Goal: Book appointment/travel/reservation

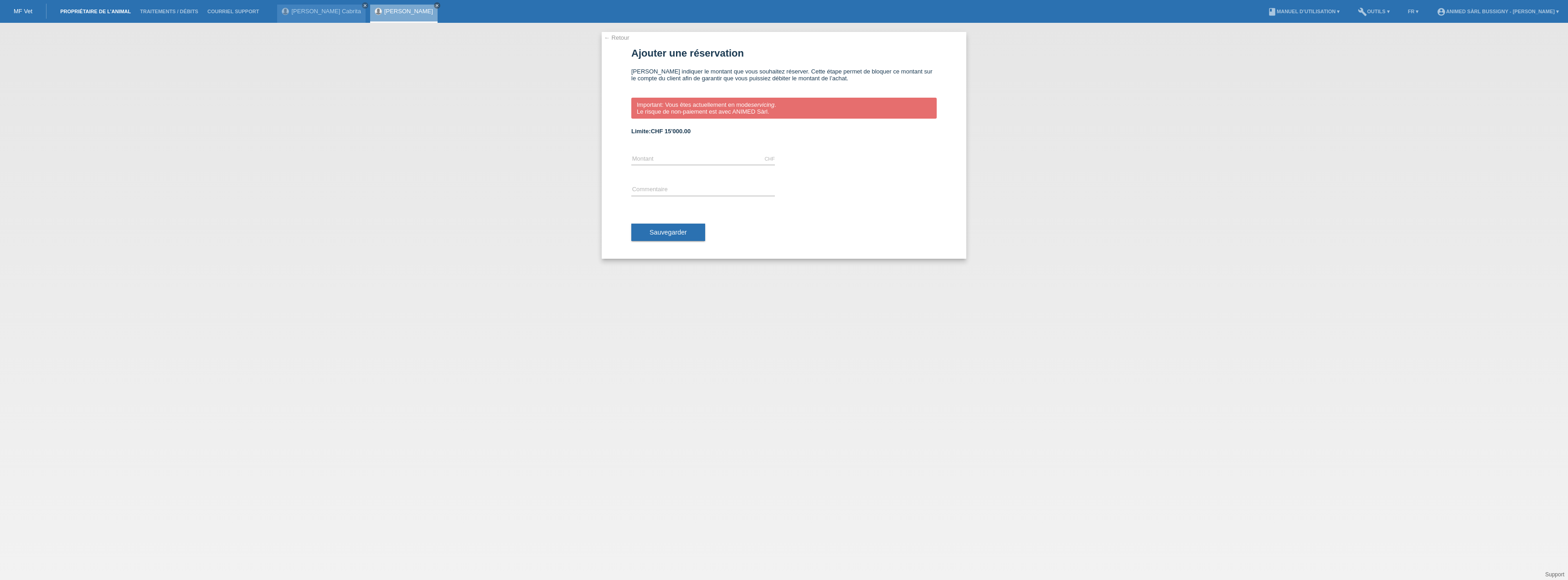
click at [83, 11] on link "Propriétaire de l’animal" at bounding box center [95, 11] width 80 height 6
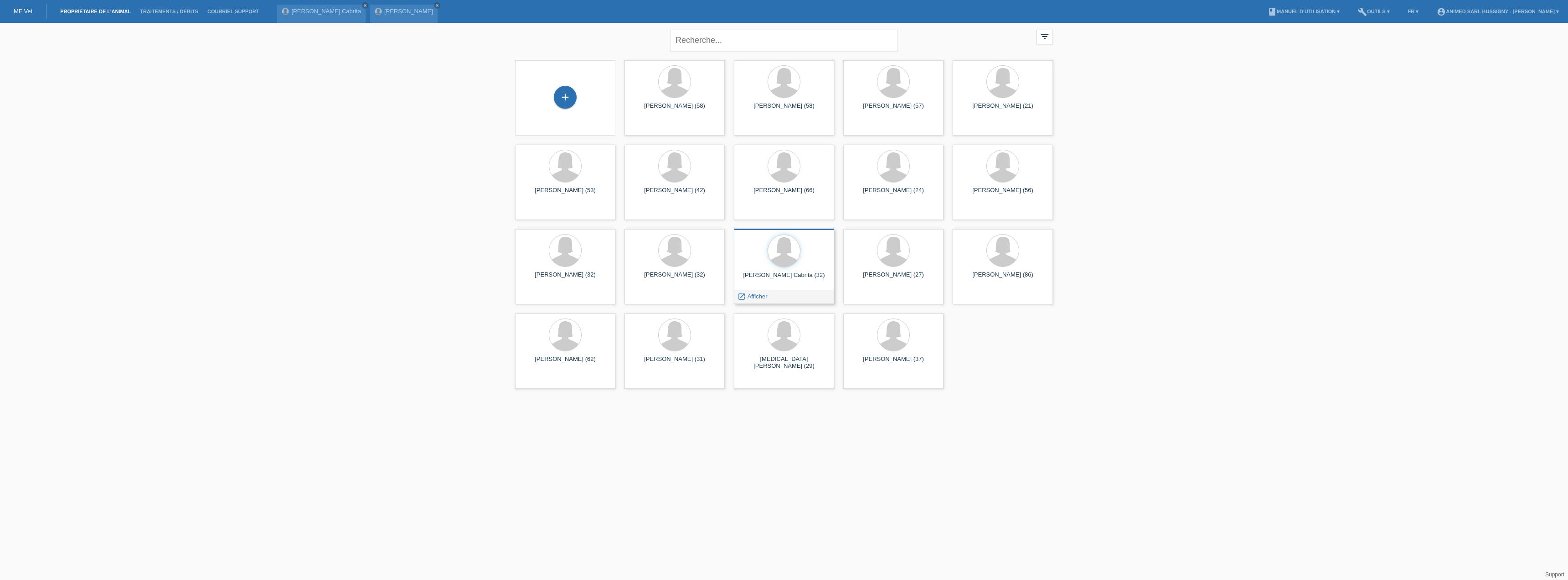
click at [767, 237] on div at bounding box center [784, 251] width 86 height 34
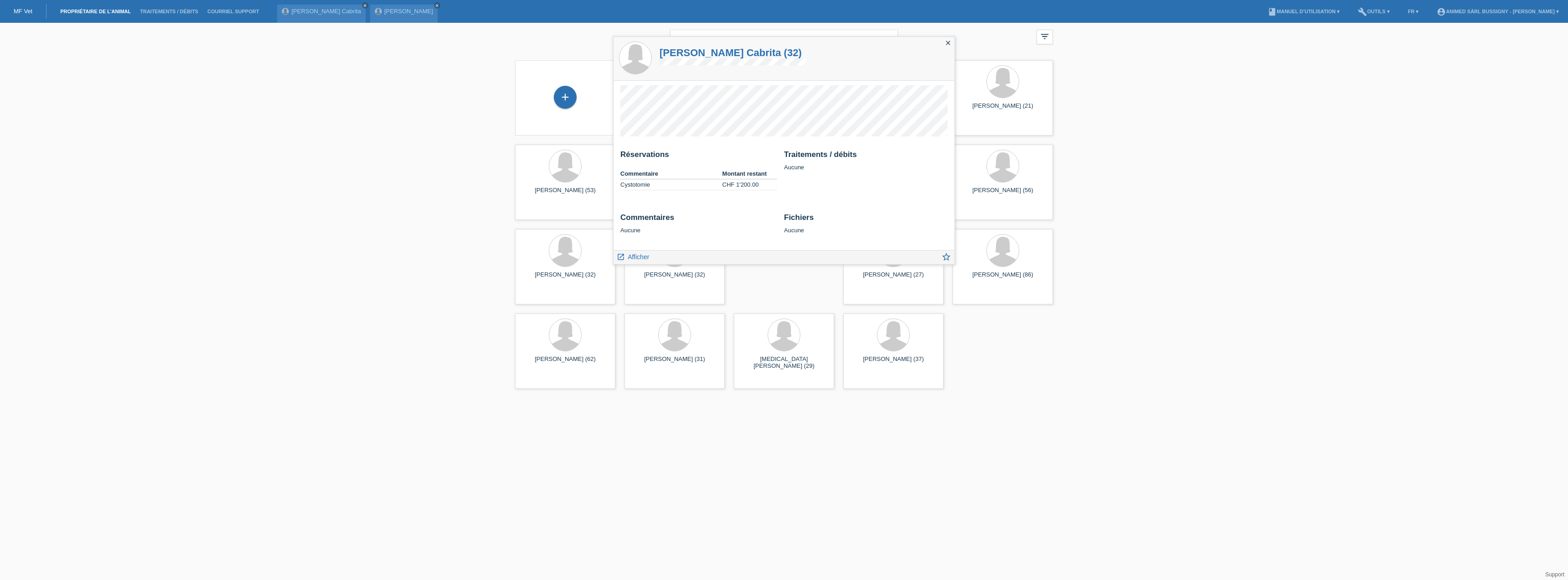
click at [500, 393] on html "MF Vet Propriétaire de l’animal Traitements / débits Courriel Support Rosana Qu…" at bounding box center [784, 197] width 1568 height 393
click at [948, 42] on icon "close" at bounding box center [948, 42] width 7 height 7
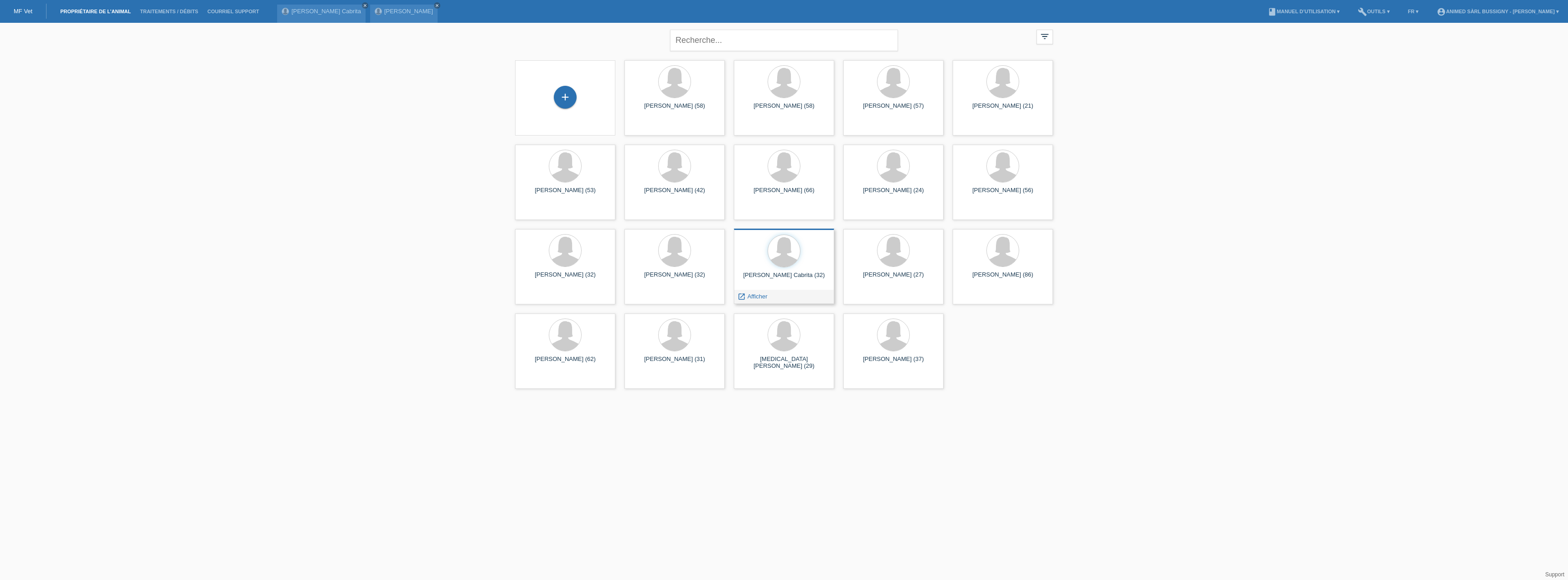
click at [804, 281] on div "Rosana Quaresma Cabrita (32)" at bounding box center [784, 278] width 86 height 14
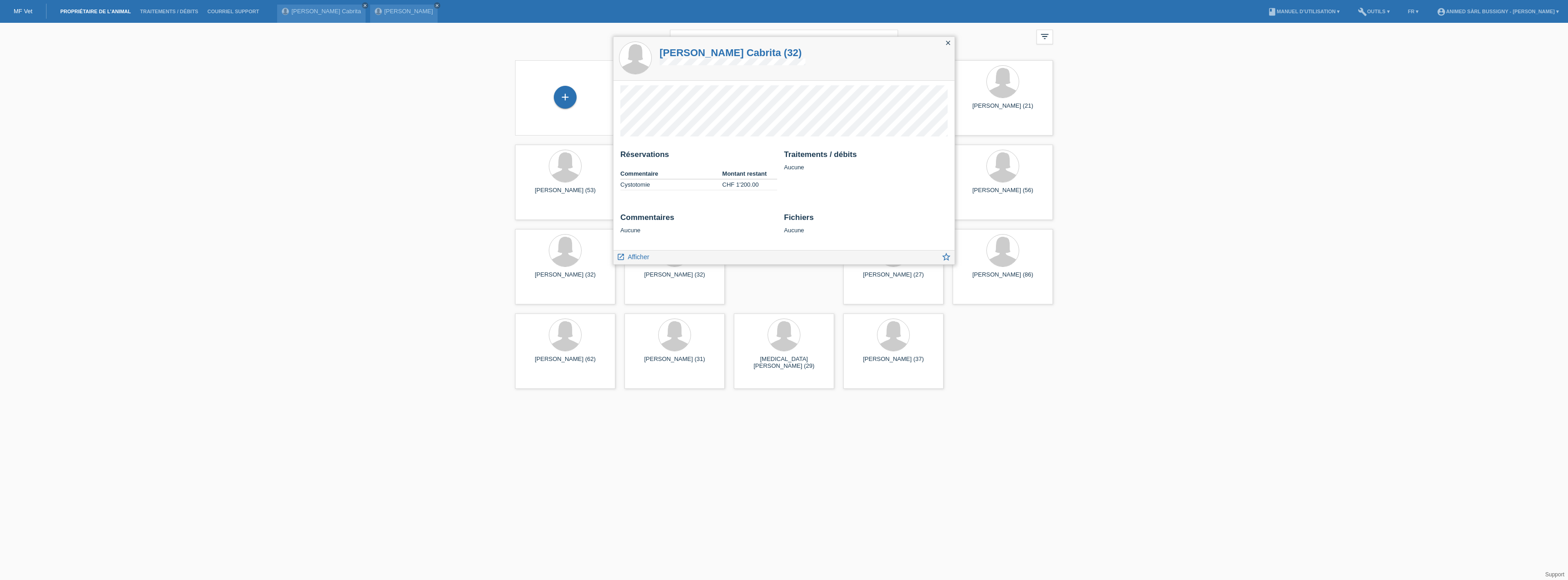
click at [948, 43] on icon "close" at bounding box center [948, 42] width 7 height 7
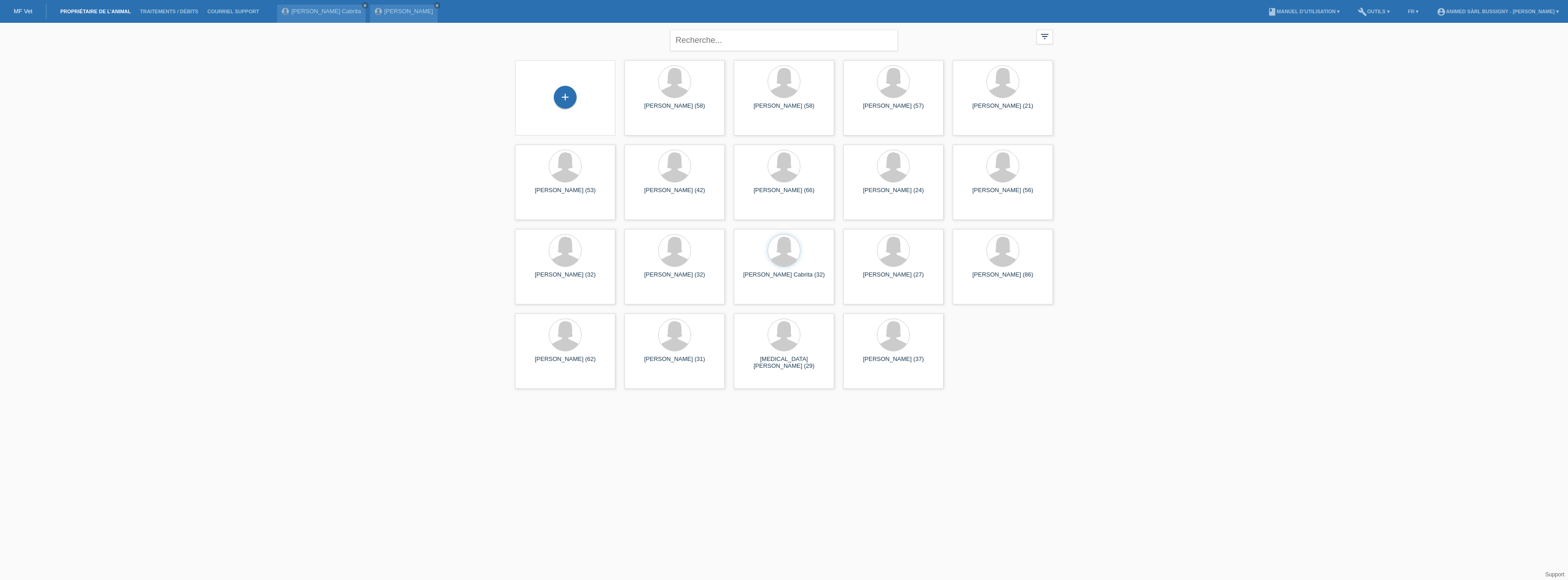
click at [1205, 290] on div "close filter_list view_module Afficher tous les propriétaires de l’animaux star…" at bounding box center [784, 208] width 1568 height 371
